Goal: Task Accomplishment & Management: Manage account settings

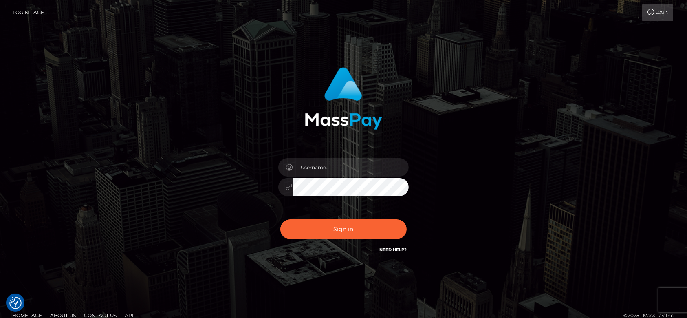
checkbox input "true"
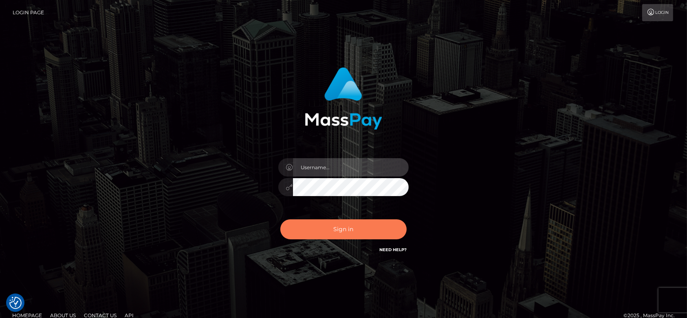
type input "fr.es"
click at [341, 232] on button "Sign in" at bounding box center [343, 229] width 126 height 20
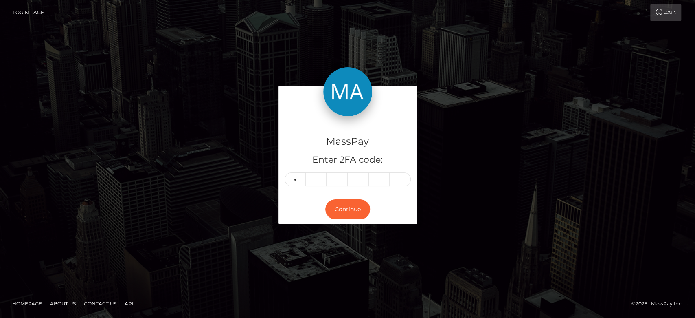
type input "2"
type input "7"
type input "3"
type input "9"
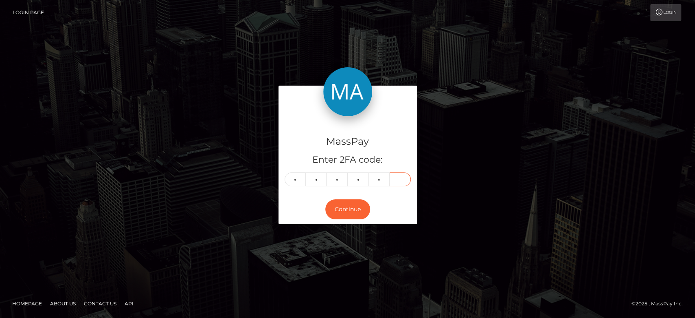
type input "8"
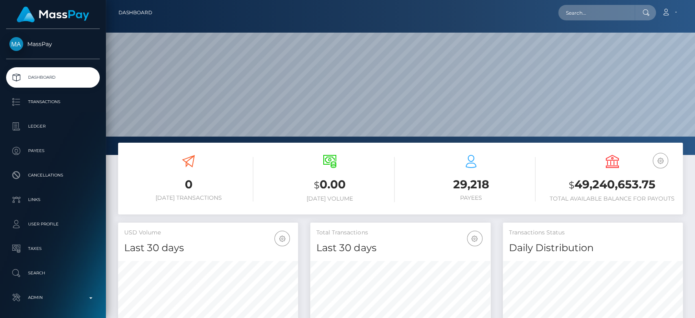
scroll to position [144, 180]
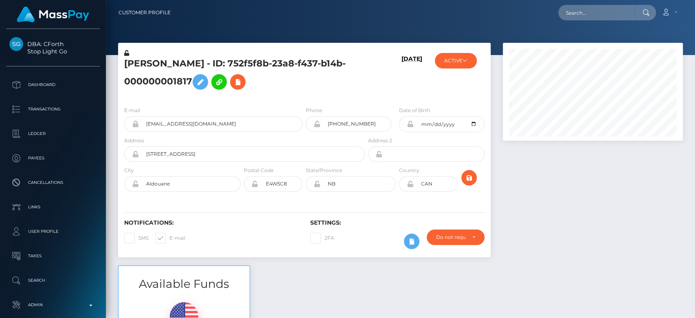
scroll to position [98, 180]
click at [531, 168] on div at bounding box center [593, 154] width 192 height 222
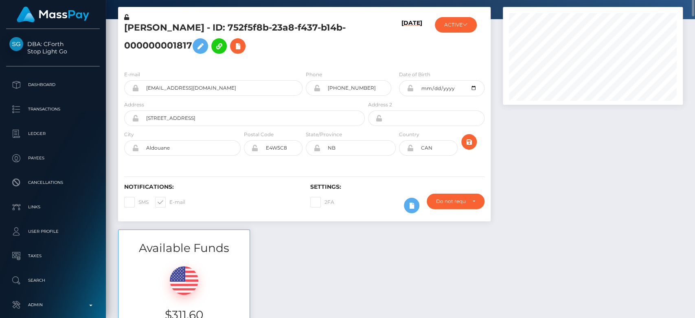
scroll to position [39, 0]
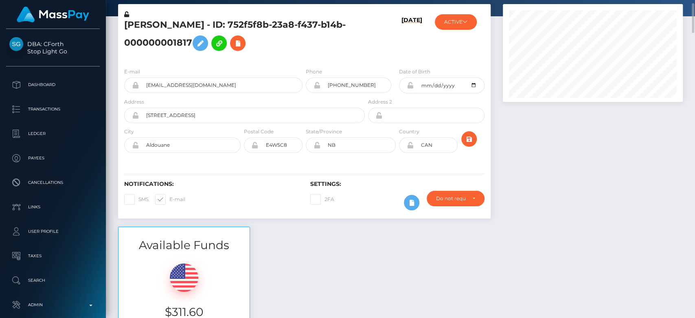
click at [138, 196] on span at bounding box center [138, 199] width 0 height 6
click at [138, 195] on input "SMS" at bounding box center [140, 196] width 5 height 5
checkbox input "true"
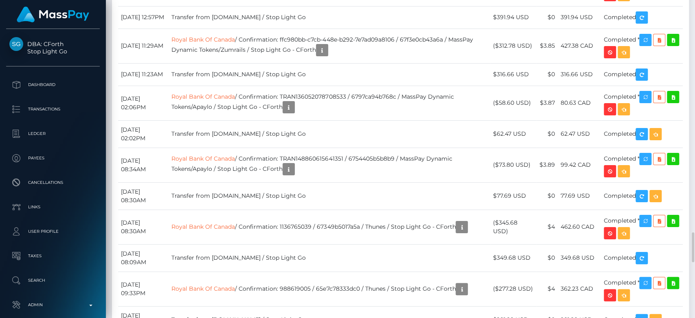
scroll to position [2478, 0]
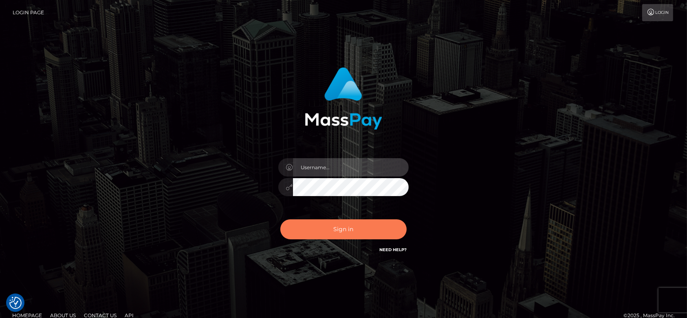
type input "fr.es"
click at [368, 227] on button "Sign in" at bounding box center [343, 229] width 126 height 20
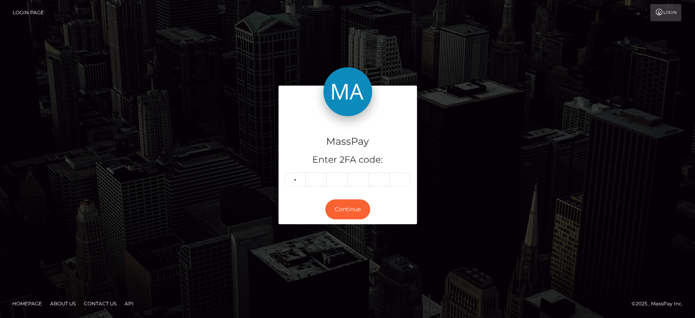
type input "6"
type input "2"
type input "6"
type input "7"
type input "8"
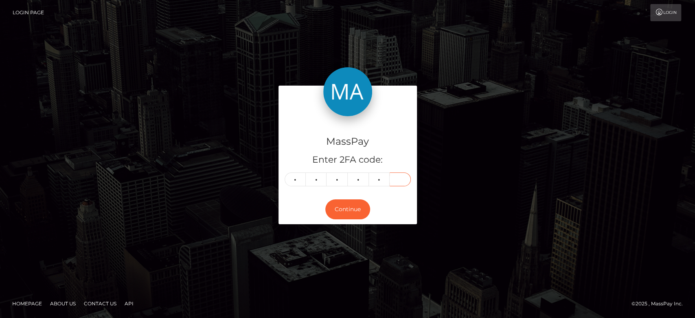
type input "3"
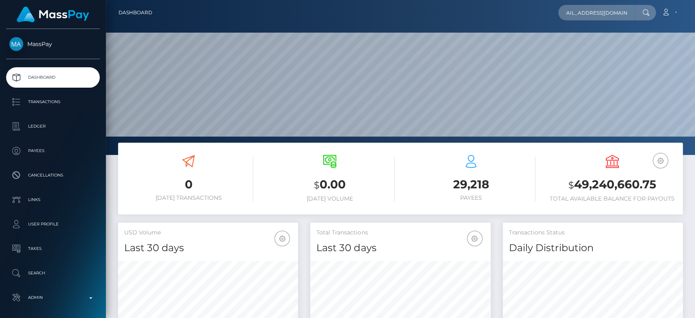
scroll to position [144, 180]
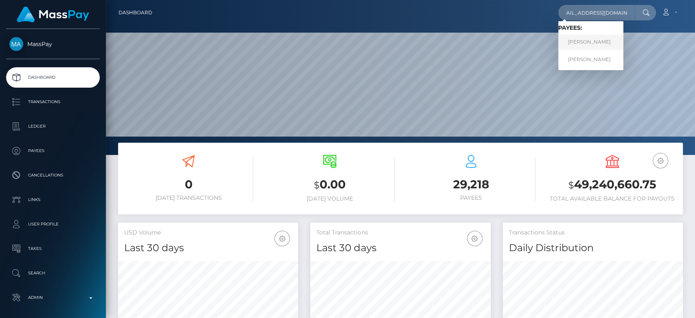
type input "ahmed.jaiem97@gmail.com"
click at [572, 41] on link "AHMED JAIEM" at bounding box center [590, 42] width 65 height 15
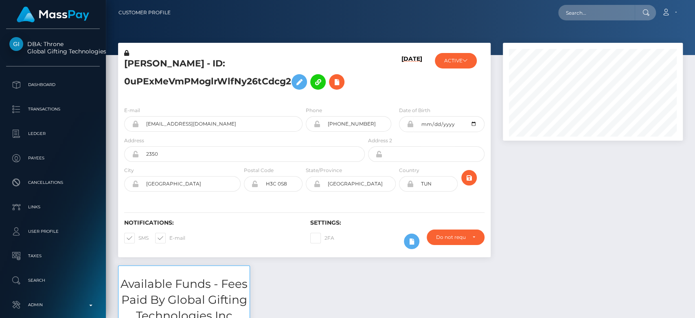
scroll to position [98, 180]
click at [570, 217] on div at bounding box center [593, 154] width 192 height 222
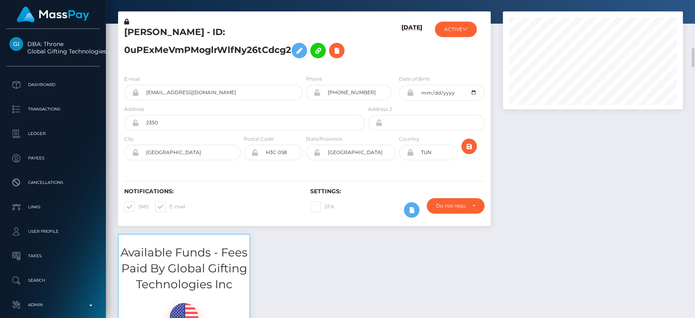
scroll to position [0, 0]
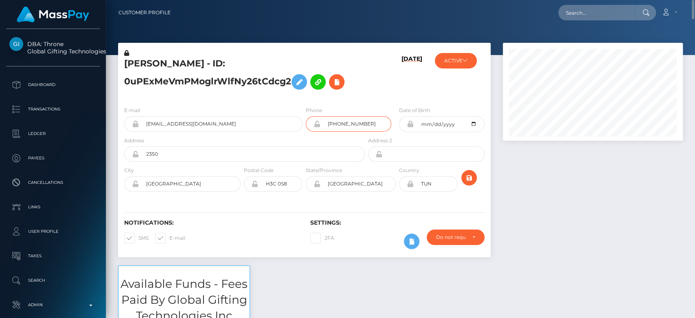
drag, startPoint x: 374, startPoint y: 124, endPoint x: 309, endPoint y: 125, distance: 64.8
click at [309, 125] on div "+14387730526" at bounding box center [349, 123] width 86 height 15
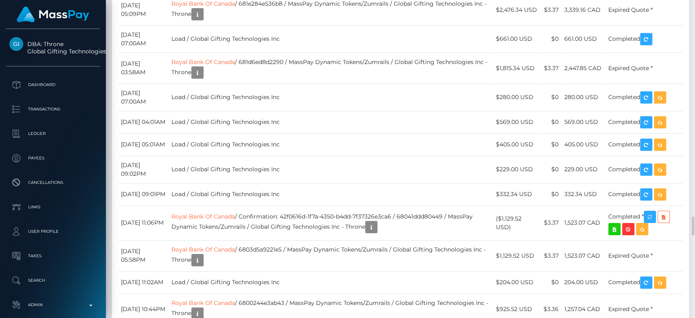
scroll to position [3248, 0]
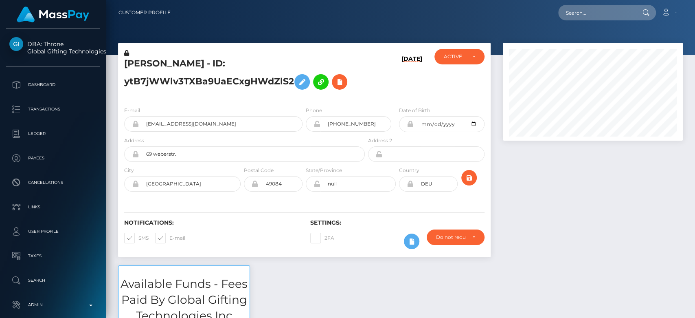
scroll to position [98, 180]
click at [570, 226] on div at bounding box center [593, 154] width 192 height 222
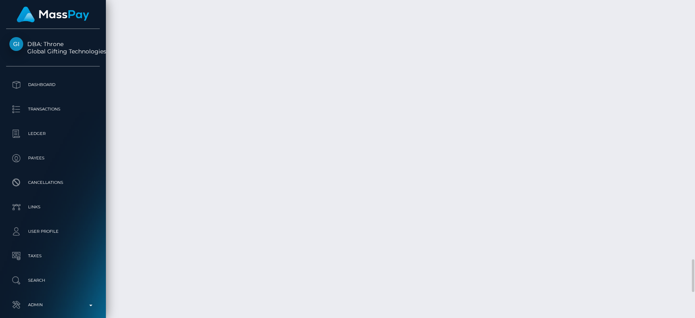
scroll to position [2507, 0]
